Goal: Task Accomplishment & Management: Manage account settings

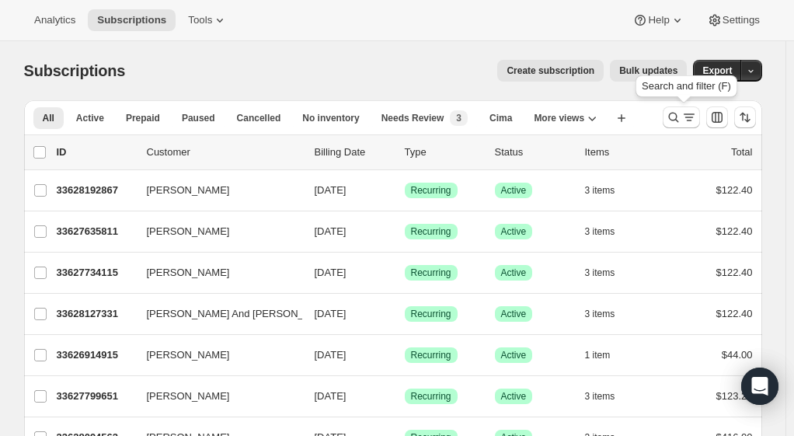
click at [681, 116] on icon "Search and filter results" at bounding box center [674, 118] width 16 height 16
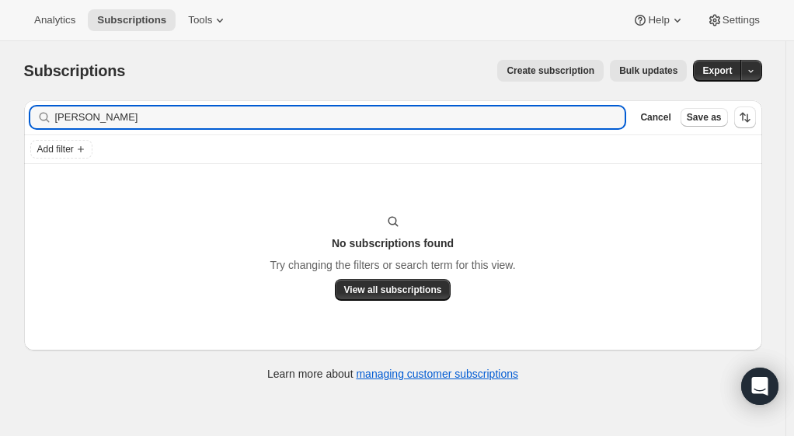
type input "[PERSON_NAME]"
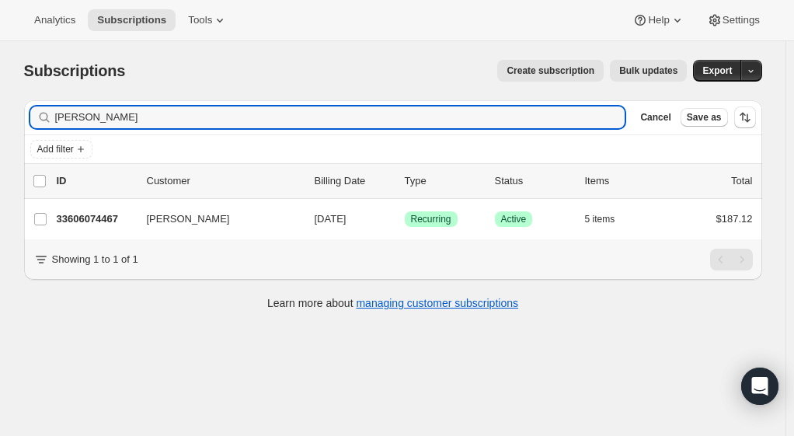
click at [89, 221] on p "33606074467" at bounding box center [96, 219] width 78 height 16
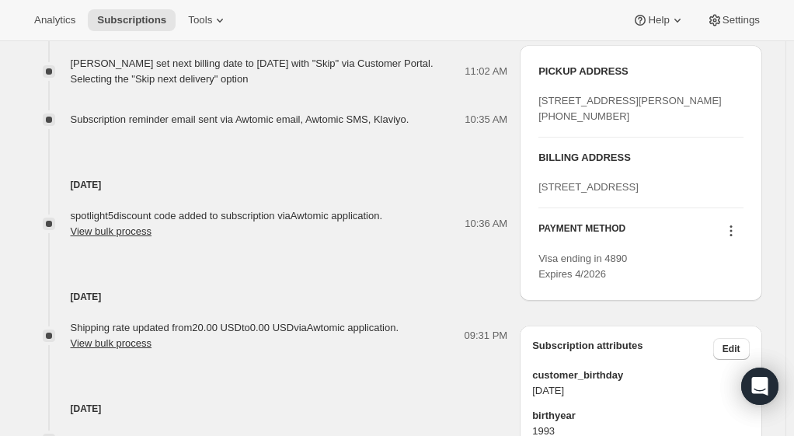
scroll to position [663, 0]
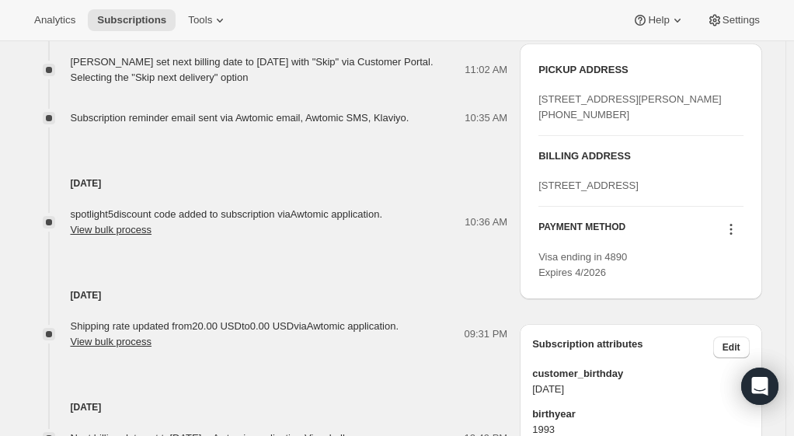
drag, startPoint x: 544, startPoint y: 227, endPoint x: 608, endPoint y: 263, distance: 74.1
click at [608, 193] on div "[STREET_ADDRESS]" at bounding box center [640, 186] width 204 height 16
copy span "[STREET_ADDRESS]"
click at [735, 237] on icon at bounding box center [731, 229] width 16 height 16
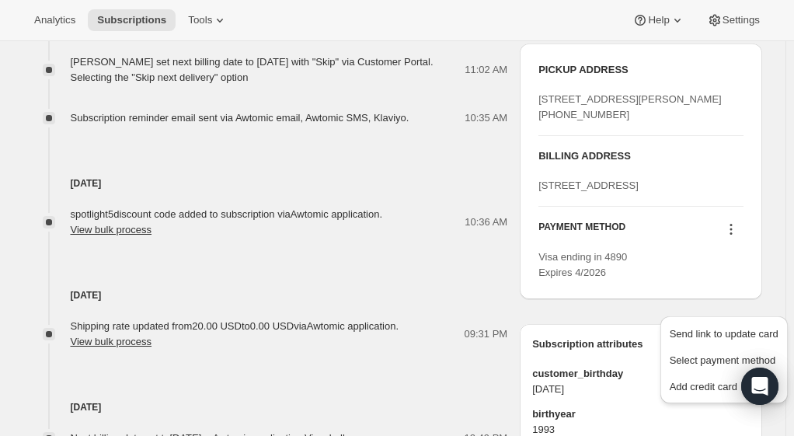
click at [691, 395] on button "Add credit card" at bounding box center [724, 386] width 118 height 25
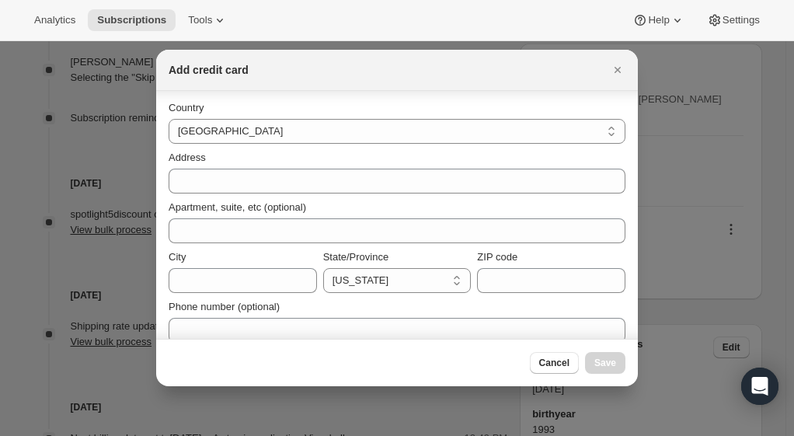
scroll to position [191, 0]
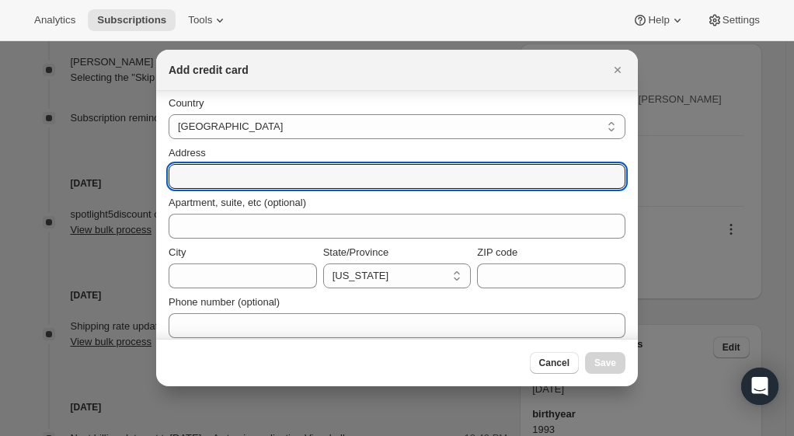
click at [255, 174] on input "Address" at bounding box center [397, 176] width 457 height 25
paste input "[STREET_ADDRESS]"
type input "[STREET_ADDRESS]"
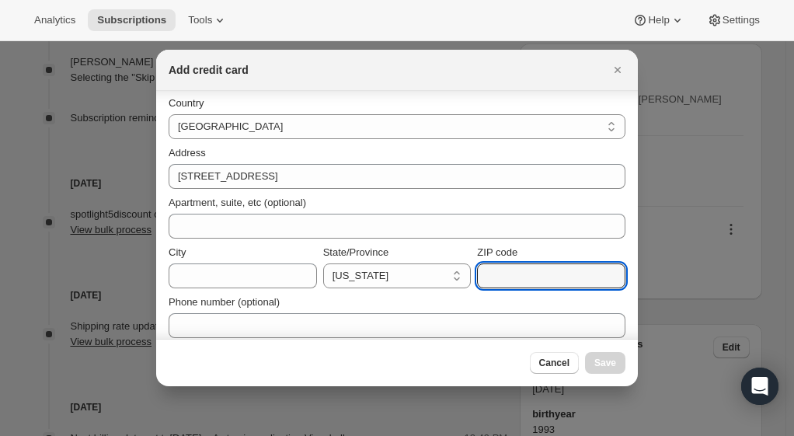
click at [535, 280] on input "ZIP code" at bounding box center [551, 275] width 148 height 25
type input "94558"
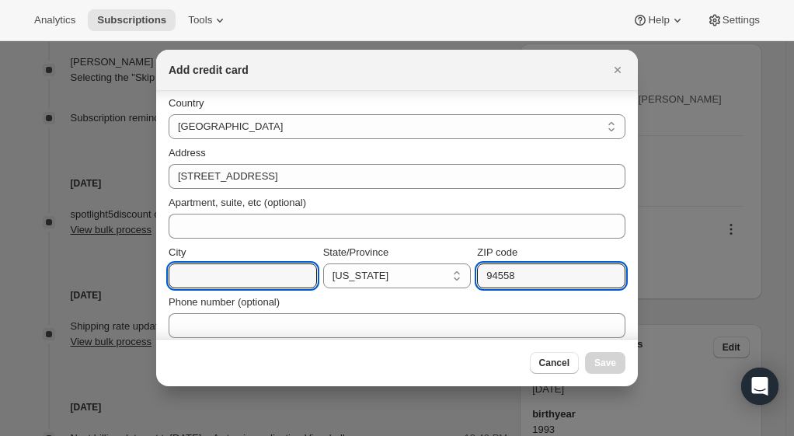
click at [275, 278] on input "City" at bounding box center [243, 275] width 148 height 25
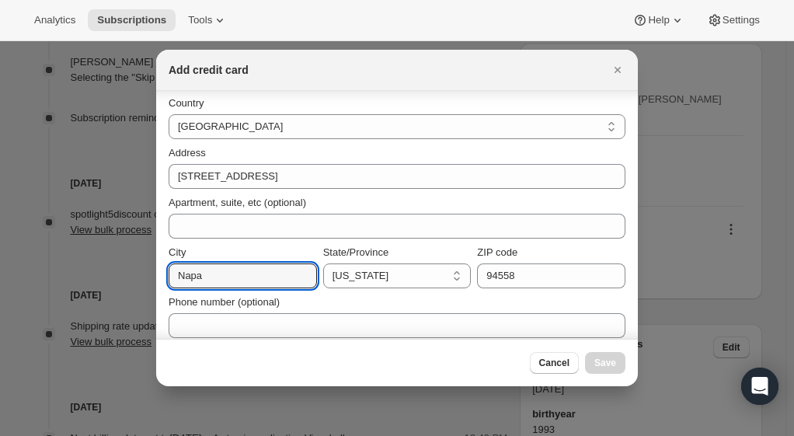
type input "Napa"
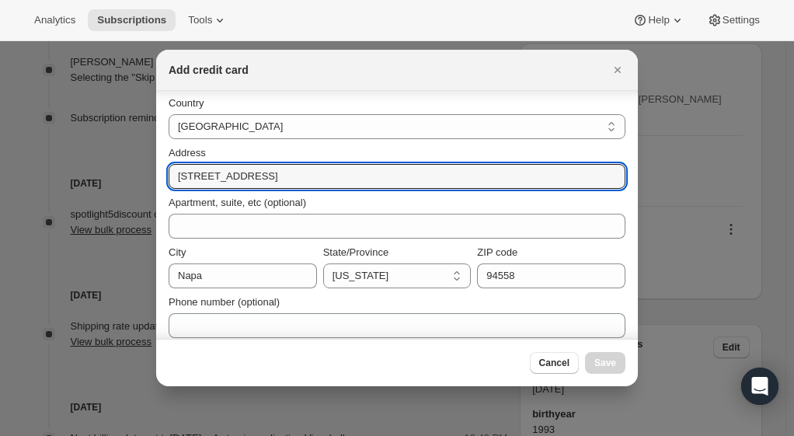
drag, startPoint x: 343, startPoint y: 174, endPoint x: 258, endPoint y: 174, distance: 84.7
click at [258, 174] on input "[STREET_ADDRESS]" at bounding box center [397, 176] width 457 height 25
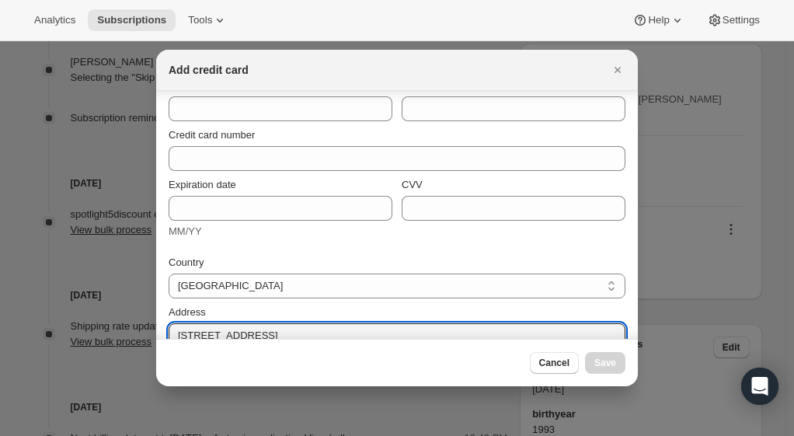
scroll to position [0, 0]
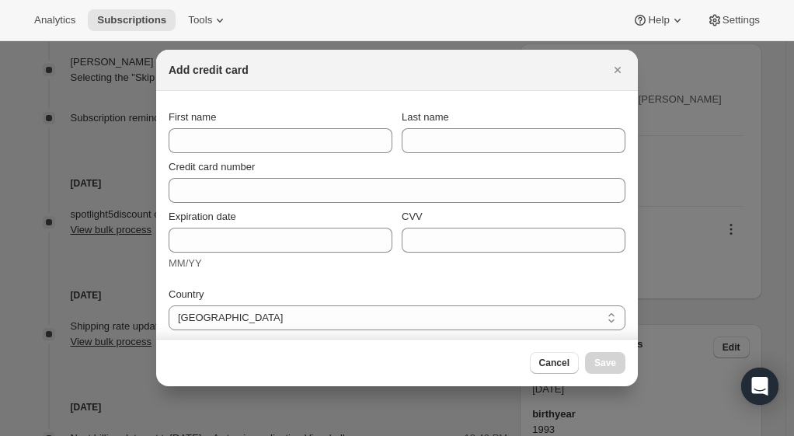
type input "[STREET_ADDRESS]"
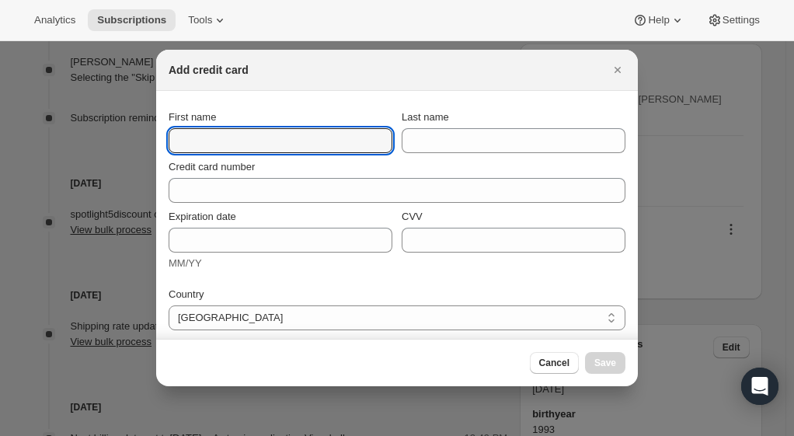
click at [245, 146] on input "First name" at bounding box center [281, 140] width 224 height 25
type input "[PERSON_NAME]"
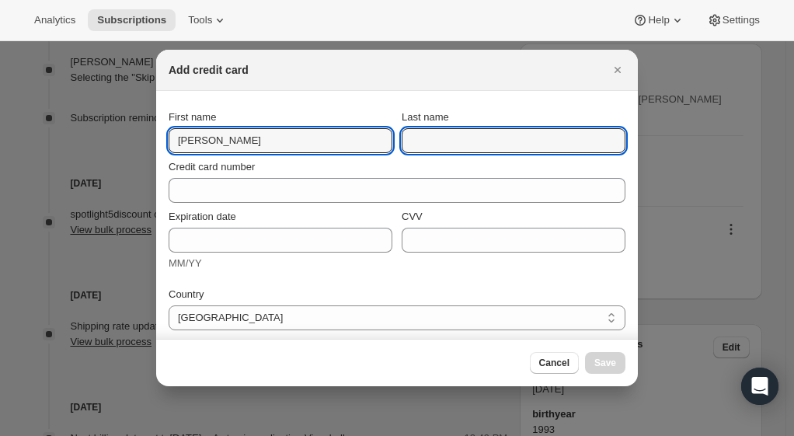
click at [475, 135] on input "Last name" at bounding box center [514, 140] width 224 height 25
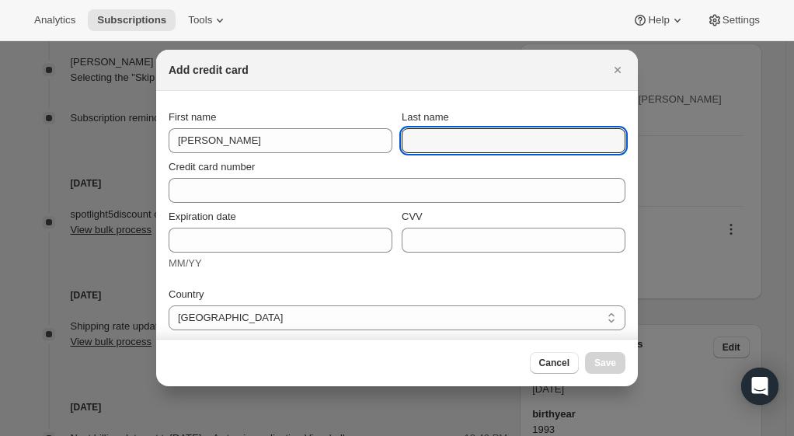
type input "E"
type input "King"
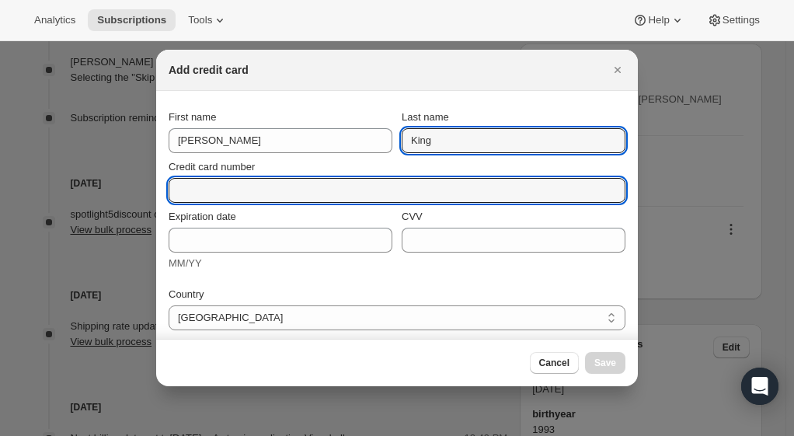
click at [296, 195] on input "Credit card number" at bounding box center [391, 190] width 444 height 25
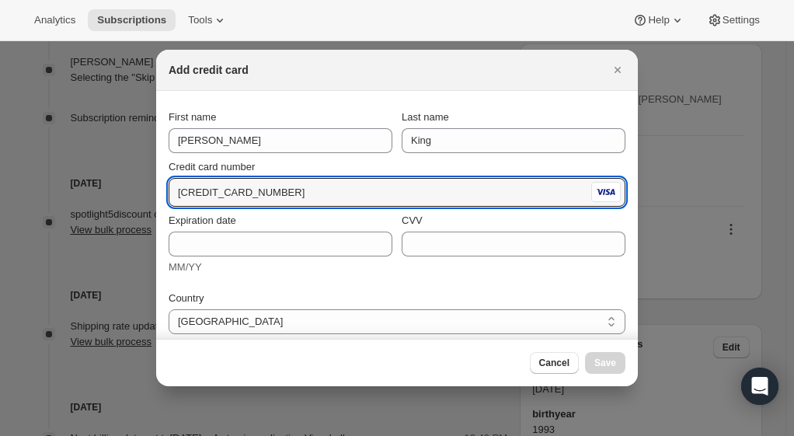
type input "[CREDIT_CARD_NUMBER]"
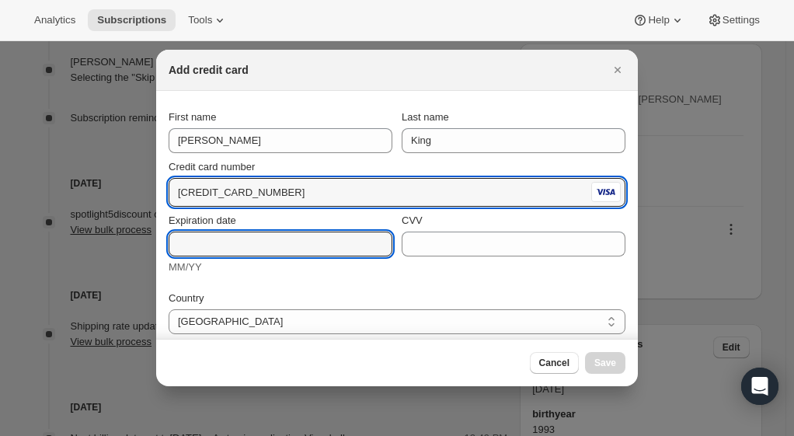
click at [272, 249] on input "Expiration date" at bounding box center [281, 243] width 224 height 25
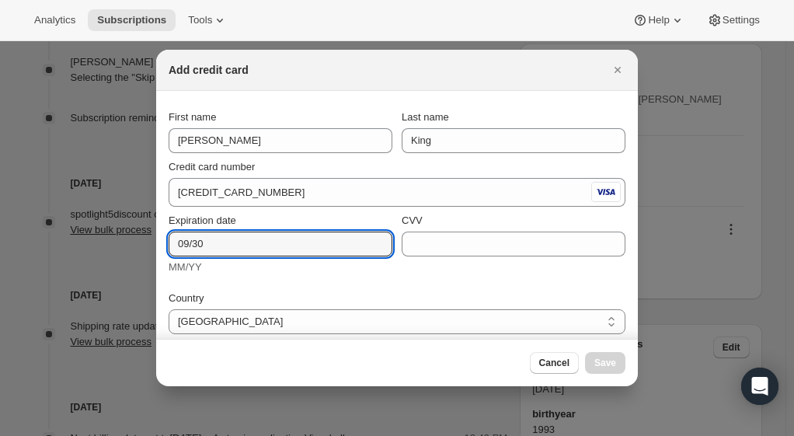
type input "09/30"
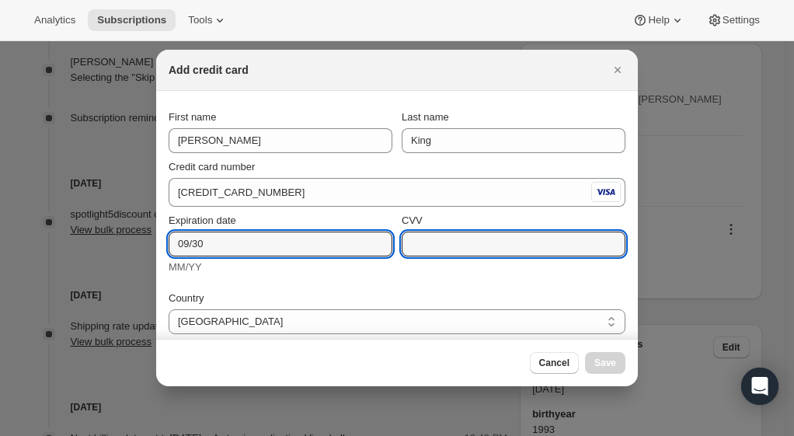
click at [464, 239] on input "CVV" at bounding box center [514, 243] width 224 height 25
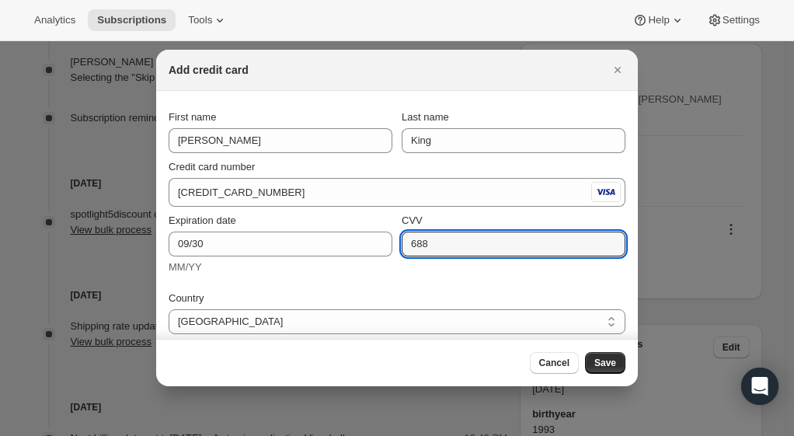
type input "688"
click at [607, 368] on span "Save" at bounding box center [605, 363] width 22 height 12
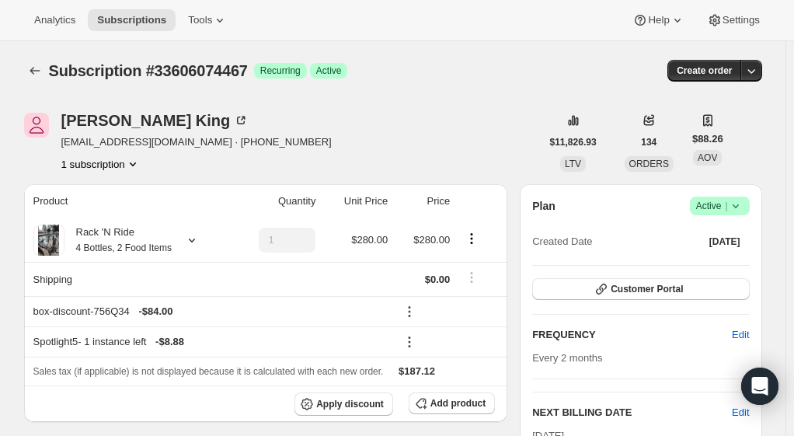
click at [645, 143] on span "134" at bounding box center [649, 142] width 16 height 12
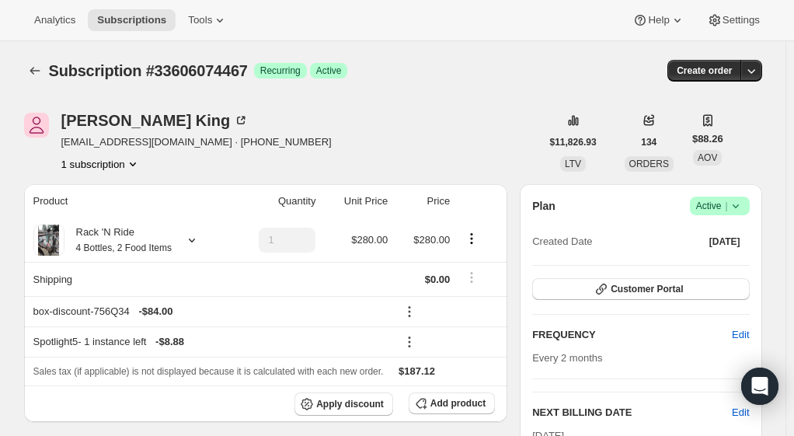
drag, startPoint x: 76, startPoint y: 120, endPoint x: 20, endPoint y: 173, distance: 77.5
click at [237, 120] on icon at bounding box center [241, 121] width 8 height 8
